Goal: Find specific page/section: Find specific page/section

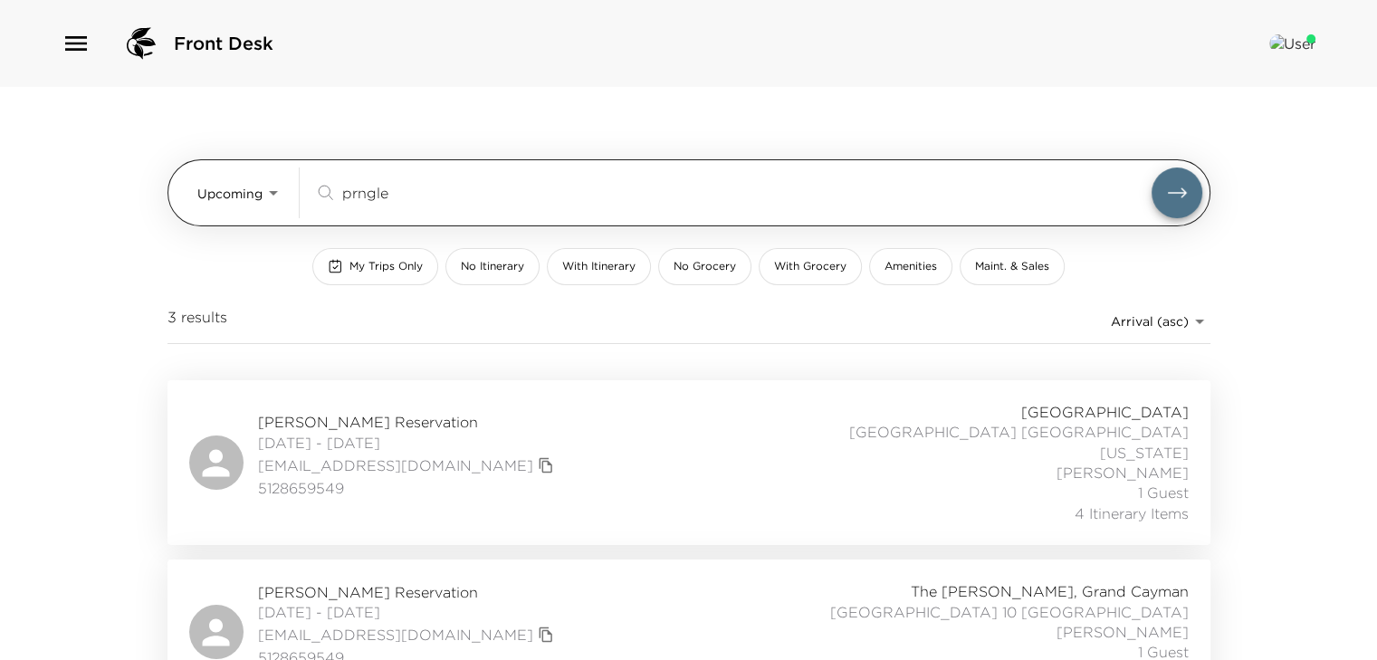
click at [355, 196] on input "prngle" at bounding box center [747, 192] width 810 height 21
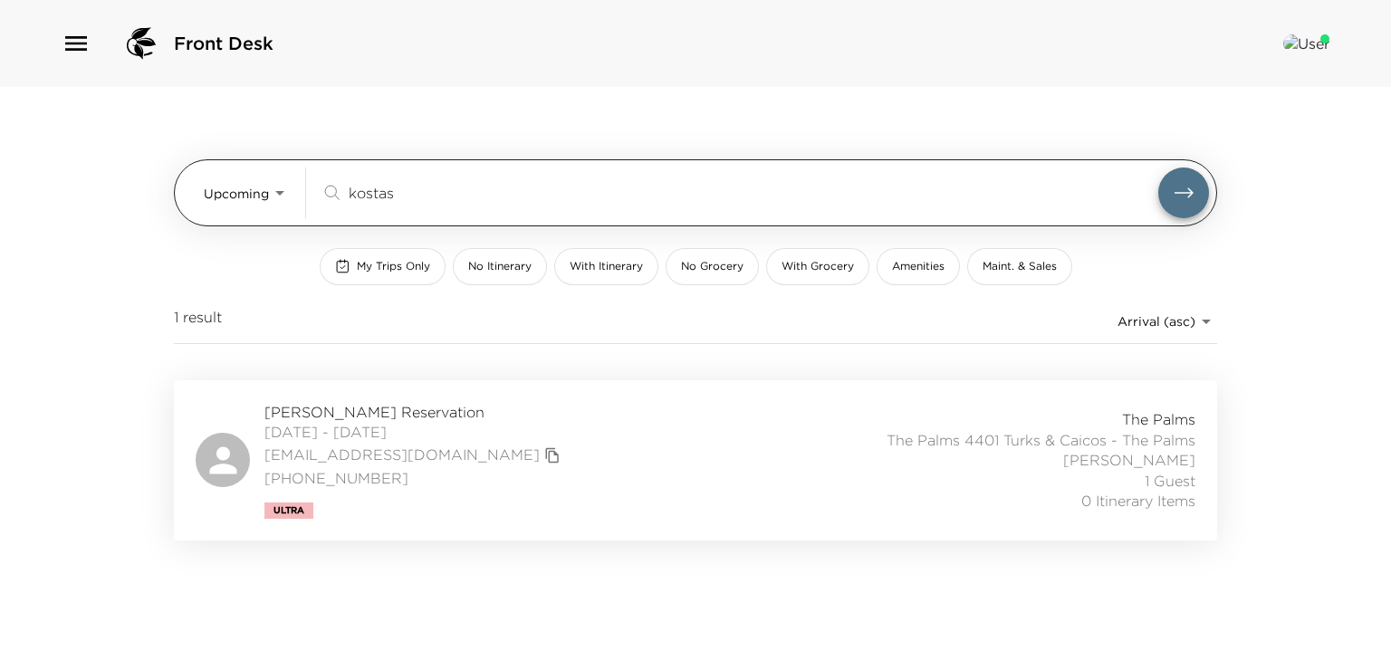
click at [401, 193] on input "kostas" at bounding box center [754, 192] width 810 height 21
click at [403, 193] on input "kostas" at bounding box center [754, 192] width 810 height 21
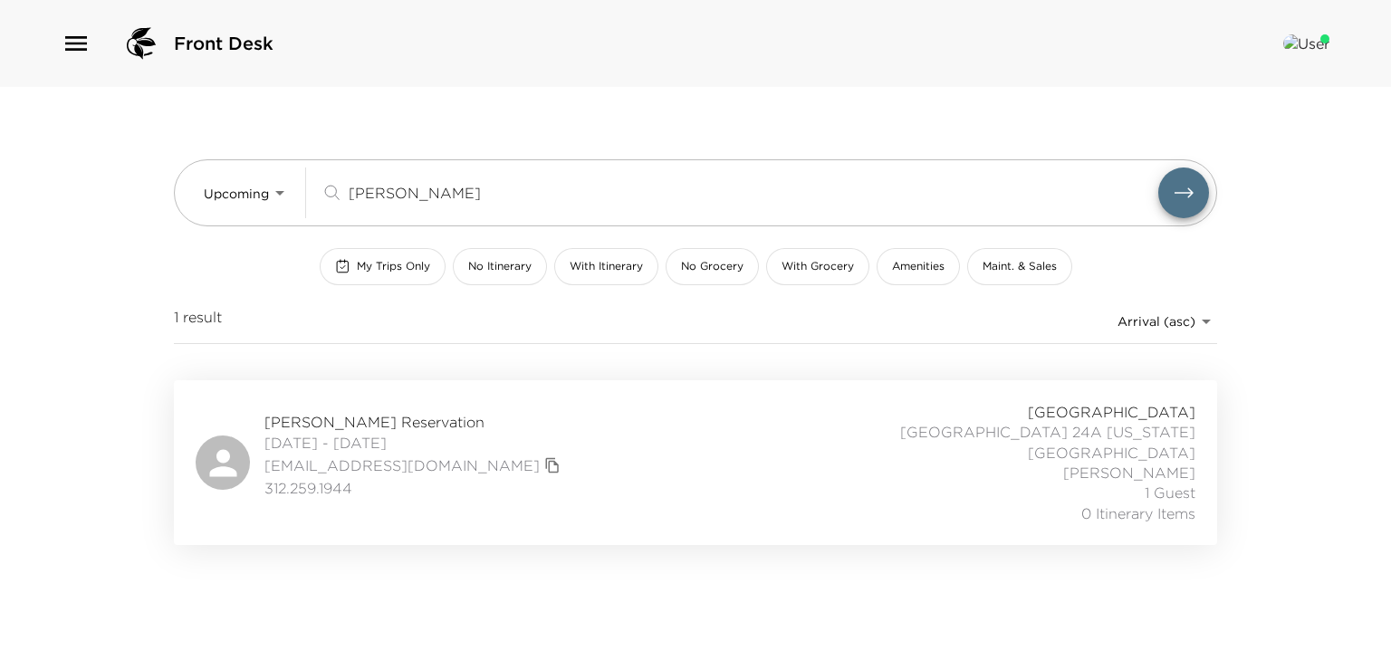
type input "flakus"
click at [403, 417] on span "Patty Flakus Reservation" at bounding box center [414, 422] width 301 height 20
